Goal: Transaction & Acquisition: Purchase product/service

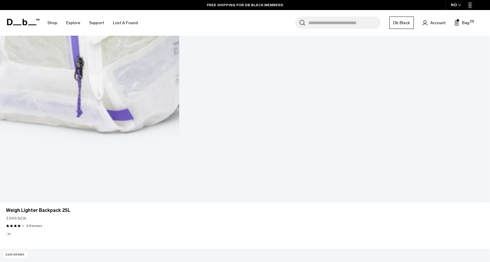
scroll to position [560, 0]
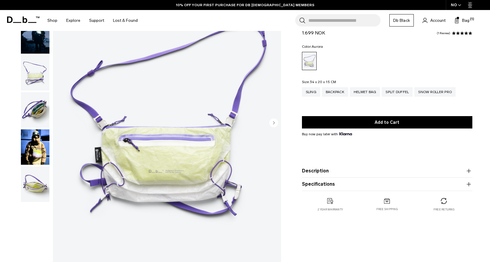
click at [34, 180] on img "button" at bounding box center [35, 183] width 29 height 35
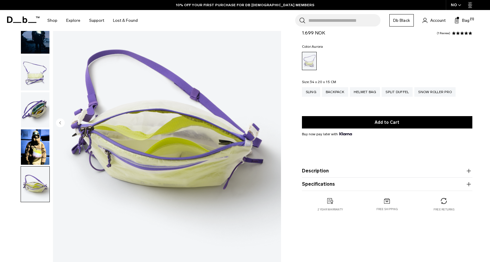
click at [38, 144] on img "button" at bounding box center [35, 146] width 29 height 35
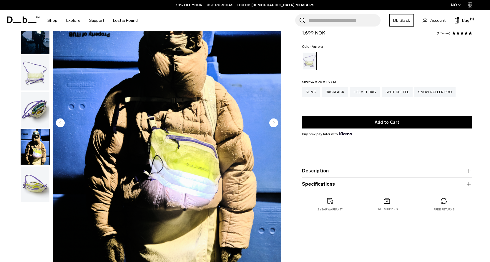
click at [38, 88] on img "button" at bounding box center [35, 72] width 29 height 35
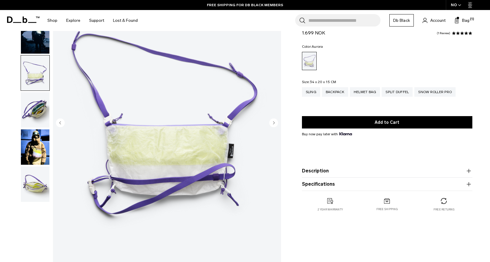
click at [38, 68] on img "button" at bounding box center [35, 72] width 29 height 35
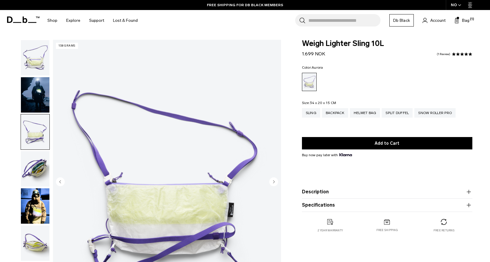
click at [43, 106] on img "button" at bounding box center [35, 94] width 29 height 35
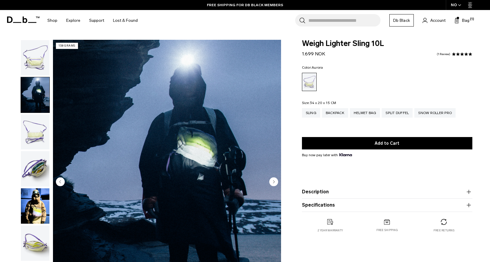
click at [39, 66] on img "button" at bounding box center [35, 57] width 29 height 35
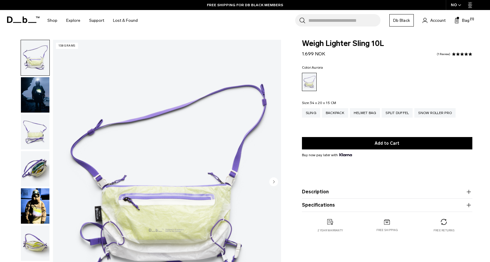
click at [35, 133] on img "button" at bounding box center [35, 131] width 29 height 35
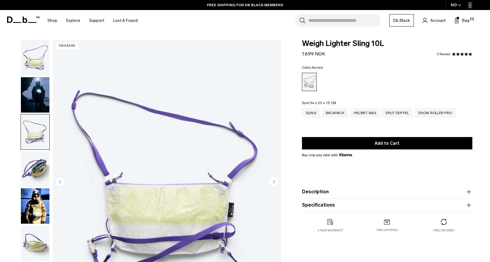
click at [31, 174] on img "button" at bounding box center [35, 168] width 29 height 35
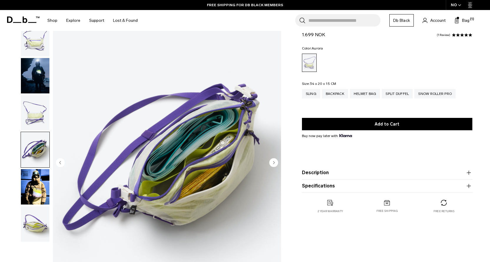
scroll to position [29, 0]
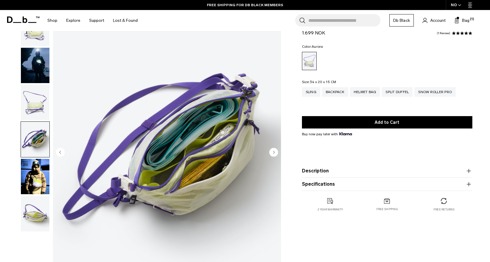
click at [31, 184] on img "button" at bounding box center [35, 176] width 29 height 35
